Goal: Task Accomplishment & Management: Use online tool/utility

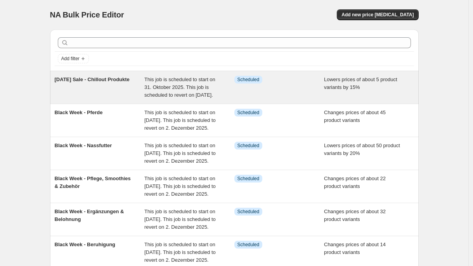
click at [127, 99] on div "[DATE] Sale - Chillout Produkte" at bounding box center [100, 87] width 90 height 23
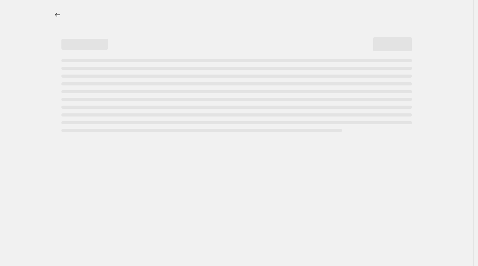
select select "percentage"
select select "no_change"
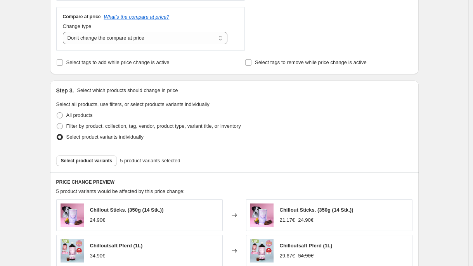
scroll to position [474, 0]
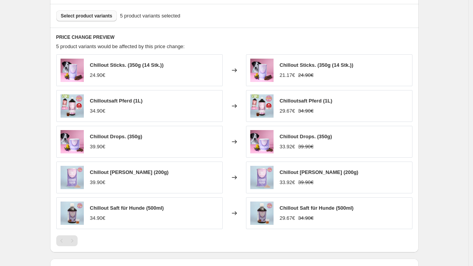
click at [102, 15] on span "Select product variants" at bounding box center [87, 16] width 52 height 6
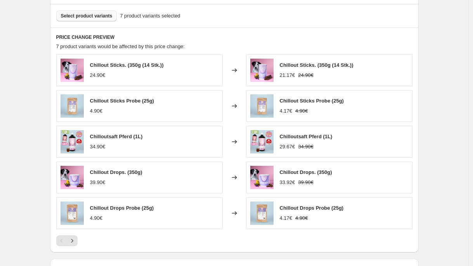
click at [108, 18] on span "Select product variants" at bounding box center [87, 16] width 52 height 6
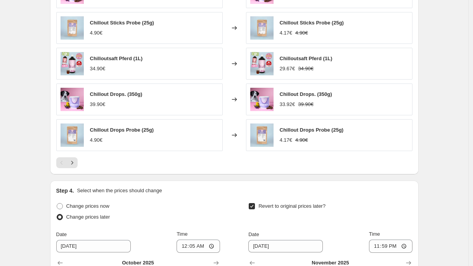
scroll to position [726, 0]
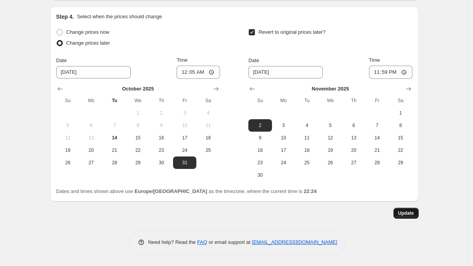
click at [414, 215] on span "Update" at bounding box center [406, 213] width 16 height 6
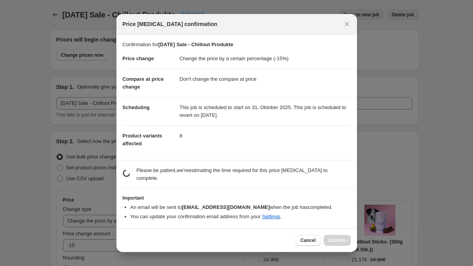
scroll to position [0, 0]
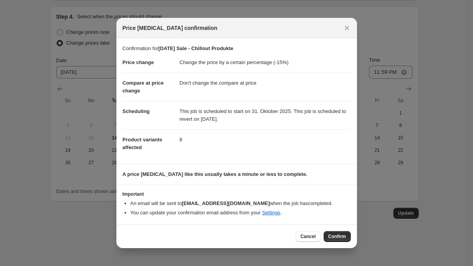
click at [340, 235] on span "Confirm" at bounding box center [337, 236] width 18 height 6
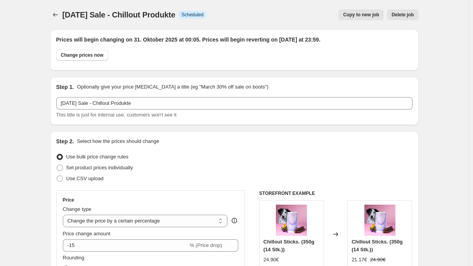
click at [370, 17] on span "Copy to new job" at bounding box center [361, 15] width 36 height 6
select select "percentage"
select select "no_change"
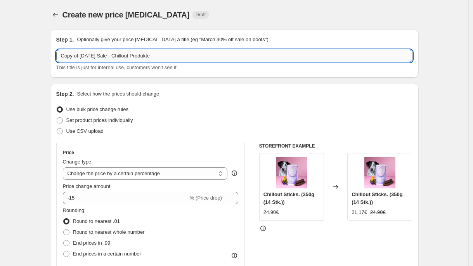
click at [177, 56] on input "Copy of [DATE] Sale - Chillout Produkte" at bounding box center [234, 56] width 356 height 12
type input "Copy of [DATE] Sale - Chillout Produkte 3er"
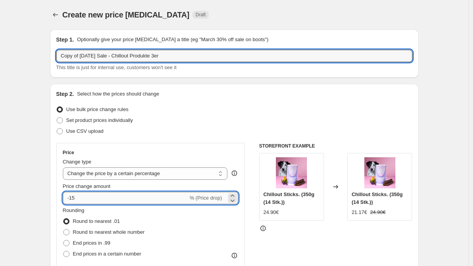
click at [142, 193] on input "-15" at bounding box center [125, 198] width 125 height 12
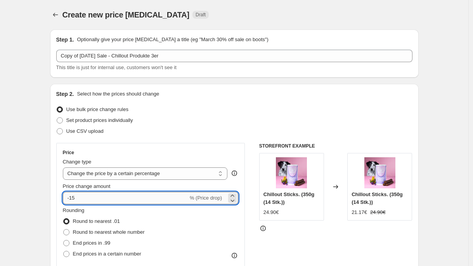
drag, startPoint x: 140, startPoint y: 195, endPoint x: 146, endPoint y: 195, distance: 6.2
click at [141, 195] on input "-15" at bounding box center [125, 198] width 125 height 12
type input "-1"
type input "-20"
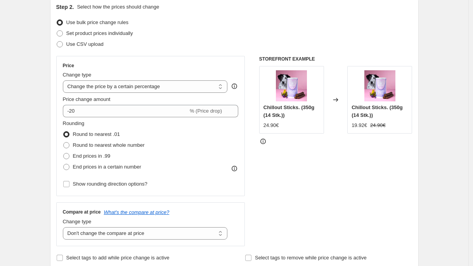
scroll to position [160, 0]
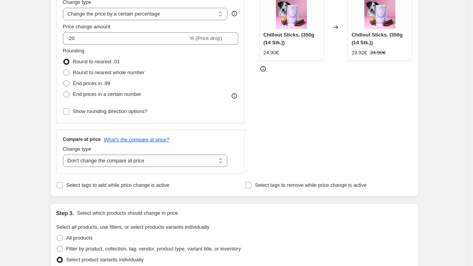
click at [99, 170] on div "Compare at price What's the compare at price? Change type Change the compare at…" at bounding box center [150, 151] width 189 height 43
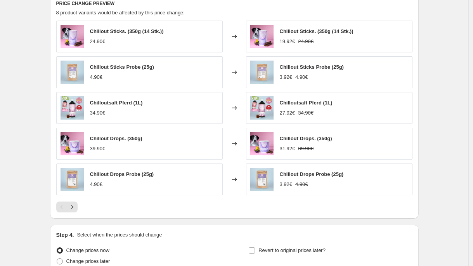
scroll to position [416, 0]
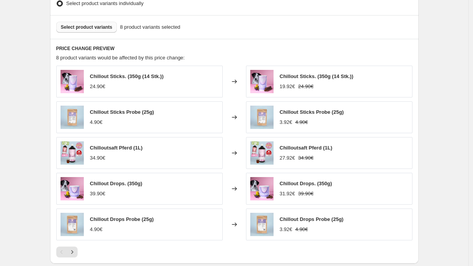
click at [109, 28] on span "Select product variants" at bounding box center [87, 27] width 52 height 6
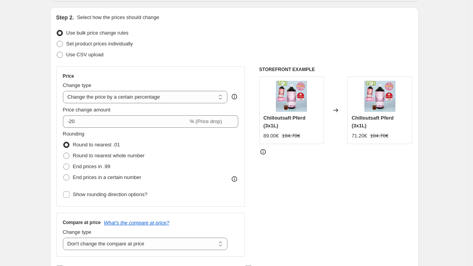
scroll to position [0, 0]
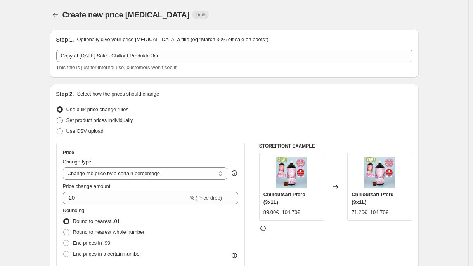
click at [129, 122] on span "Set product prices individually" at bounding box center [99, 120] width 67 height 6
click at [57, 118] on input "Set product prices individually" at bounding box center [57, 117] width 0 height 0
radio input "true"
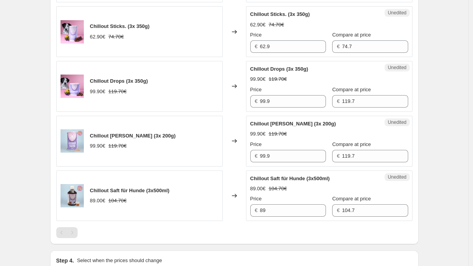
scroll to position [334, 0]
drag, startPoint x: 295, startPoint y: 103, endPoint x: 208, endPoint y: 104, distance: 87.4
click at [208, 104] on div "Chillout Drops (3x 350g) 99.90€ 119.70€ Changed to Unedited Chillout Drops (3x …" at bounding box center [234, 86] width 356 height 51
type input "95.76"
click at [452, 61] on div "Create new price [MEDICAL_DATA]. This page is ready Create new price [MEDICAL_D…" at bounding box center [234, 15] width 469 height 698
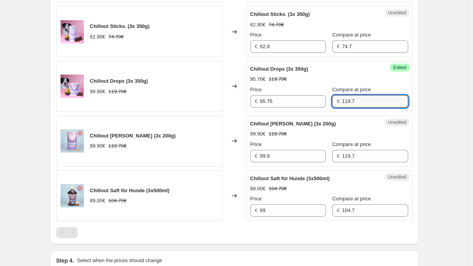
drag, startPoint x: 364, startPoint y: 101, endPoint x: 311, endPoint y: 94, distance: 53.3
click at [311, 94] on div "Price € 95.76 Compare at price € 119.7" at bounding box center [329, 97] width 158 height 22
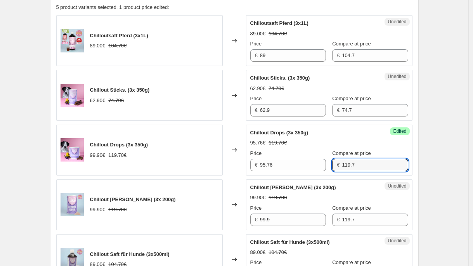
scroll to position [266, 0]
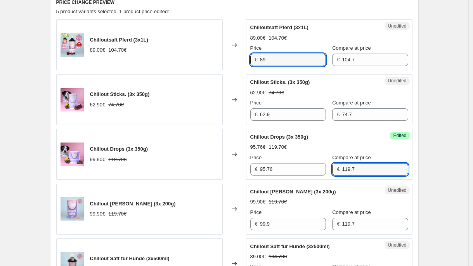
drag, startPoint x: 280, startPoint y: 64, endPoint x: 188, endPoint y: 50, distance: 93.0
click at [188, 50] on div "Chilloutsaft Pferd (3x1L) 89.00€ 104.70€ Changed to Unedited Chilloutsaft Pferd…" at bounding box center [234, 44] width 356 height 51
type input "83.76"
click at [455, 64] on div "Create new price [MEDICAL_DATA]. This page is ready Create new price [MEDICAL_D…" at bounding box center [234, 83] width 469 height 698
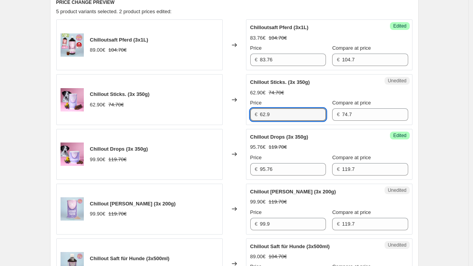
drag, startPoint x: 276, startPoint y: 117, endPoint x: 195, endPoint y: 103, distance: 81.6
click at [195, 103] on div "Chillout Sticks. (3x 350g) 62.90€ 74.70€ Changed to Unedited Chillout Sticks. (…" at bounding box center [234, 99] width 356 height 51
type input "59.76"
click at [430, 84] on div "Create new price [MEDICAL_DATA]. This page is ready Create new price [MEDICAL_D…" at bounding box center [234, 83] width 469 height 698
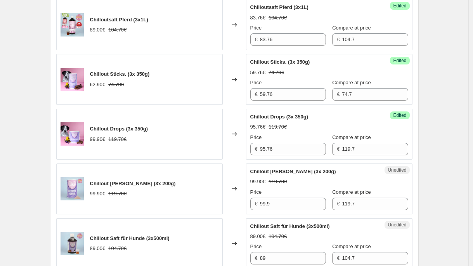
scroll to position [337, 0]
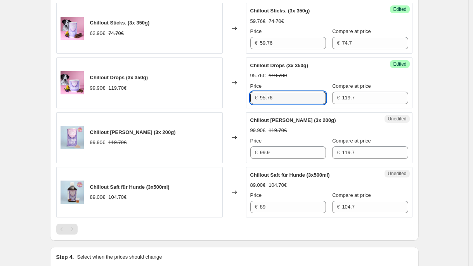
drag, startPoint x: 281, startPoint y: 98, endPoint x: 249, endPoint y: 129, distance: 44.5
click at [205, 99] on div "Chillout Drops (3x 350g) 99.90€ 119.70€ Changed to Success Edited Chillout Drop…" at bounding box center [234, 82] width 356 height 51
drag, startPoint x: 257, startPoint y: 151, endPoint x: 244, endPoint y: 149, distance: 13.3
click at [243, 150] on div "Chillout [PERSON_NAME] (3x 200g) 99.90€ 119.70€ Changed to Unedited Chillout [P…" at bounding box center [234, 137] width 356 height 51
paste input "5.76"
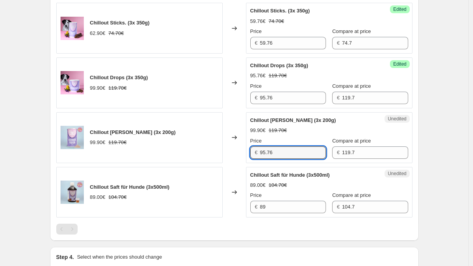
type input "95.76"
click at [432, 143] on div "Create new price [MEDICAL_DATA]. This page is ready Create new price [MEDICAL_D…" at bounding box center [234, 12] width 469 height 698
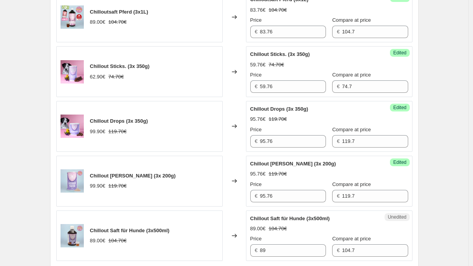
scroll to position [282, 0]
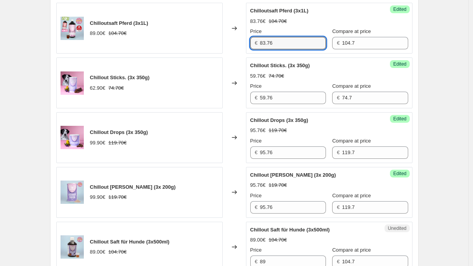
drag, startPoint x: 294, startPoint y: 46, endPoint x: 221, endPoint y: 46, distance: 72.6
click at [221, 46] on div "Chilloutsaft Pferd (3x1L) 89.00€ 104.70€ Changed to Success Edited Chilloutsaft…" at bounding box center [234, 28] width 356 height 51
click at [434, 82] on div "Create new price [MEDICAL_DATA]. This page is ready Create new price [MEDICAL_D…" at bounding box center [234, 67] width 469 height 698
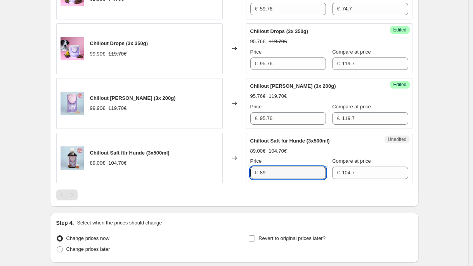
drag, startPoint x: 274, startPoint y: 175, endPoint x: 204, endPoint y: 170, distance: 70.4
click at [203, 170] on div "Chillout Saft für Hunde (3x500ml) 89.00€ 104.70€ Changed to Unedited Chillout S…" at bounding box center [234, 158] width 356 height 51
paste input "3.76"
type input "83.76"
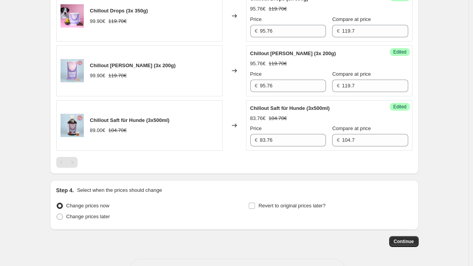
scroll to position [405, 0]
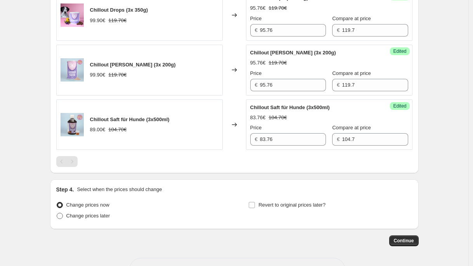
click at [81, 217] on span "Change prices later" at bounding box center [88, 216] width 44 height 6
click at [57, 213] on input "Change prices later" at bounding box center [57, 213] width 0 height 0
radio input "true"
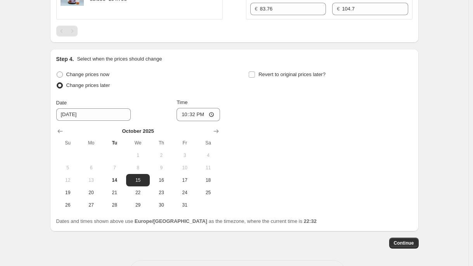
scroll to position [565, 0]
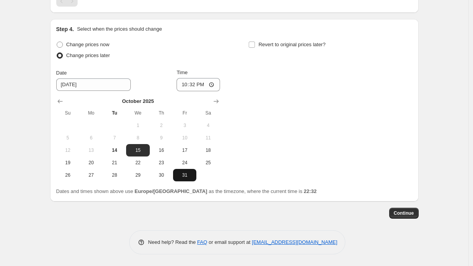
click at [186, 171] on button "31" at bounding box center [184, 175] width 23 height 12
type input "[DATE]"
click at [195, 85] on input "22:32" at bounding box center [198, 84] width 43 height 13
type input "00:10"
click at [301, 45] on span "Revert to original prices later?" at bounding box center [292, 45] width 67 height 6
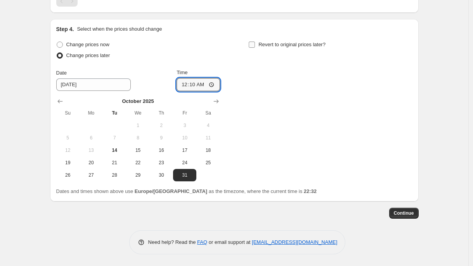
click at [255, 45] on input "Revert to original prices later?" at bounding box center [252, 45] width 6 height 6
checkbox input "true"
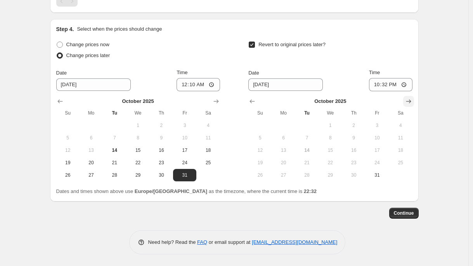
click at [406, 103] on button "Show next month, November 2025" at bounding box center [408, 101] width 11 height 11
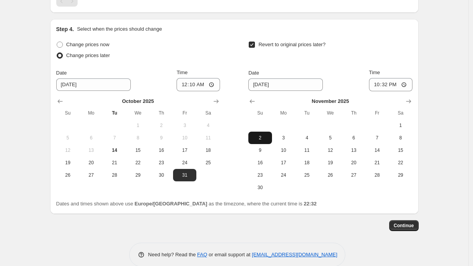
click at [260, 141] on button "2" at bounding box center [259, 138] width 23 height 12
type input "[DATE]"
click at [387, 87] on input "22:32" at bounding box center [390, 84] width 43 height 13
type input "23:59"
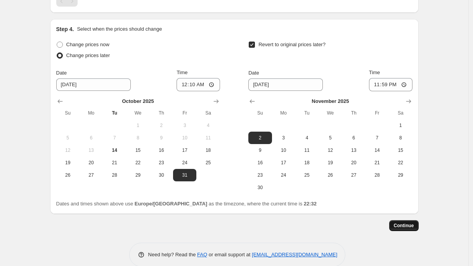
click at [413, 222] on button "Continue" at bounding box center [404, 225] width 30 height 11
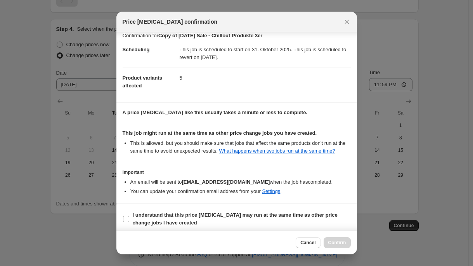
scroll to position [18, 0]
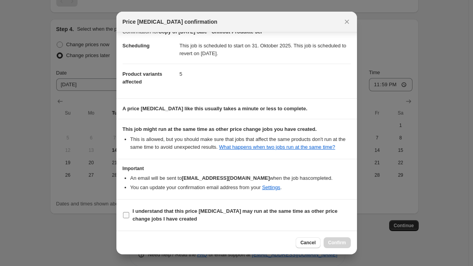
click at [174, 211] on b "I understand that this price [MEDICAL_DATA] may run at the same time as other p…" at bounding box center [235, 215] width 205 height 14
click at [129, 212] on input "I understand that this price [MEDICAL_DATA] may run at the same time as other p…" at bounding box center [126, 215] width 6 height 6
checkbox input "true"
click at [334, 245] on span "Confirm" at bounding box center [337, 243] width 18 height 6
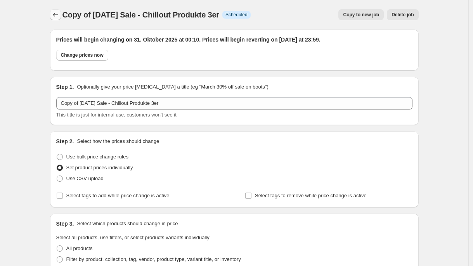
click at [58, 16] on icon "Price change jobs" at bounding box center [56, 15] width 8 height 8
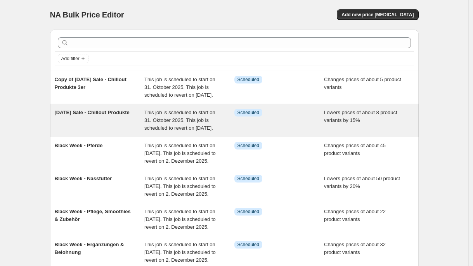
click at [97, 132] on div "[DATE] Sale - Chillout Produkte" at bounding box center [100, 120] width 90 height 23
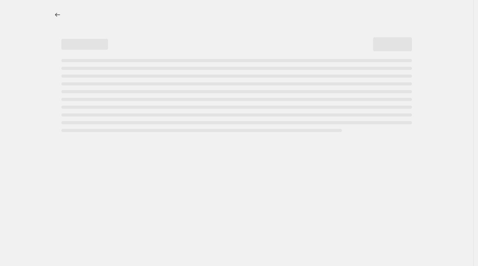
select select "percentage"
select select "no_change"
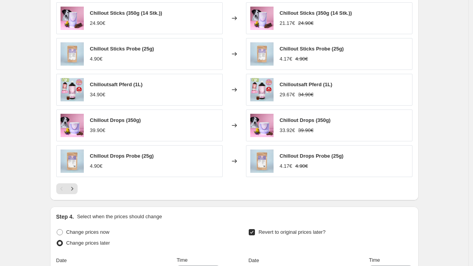
scroll to position [319, 0]
